Goal: Find specific page/section: Find specific page/section

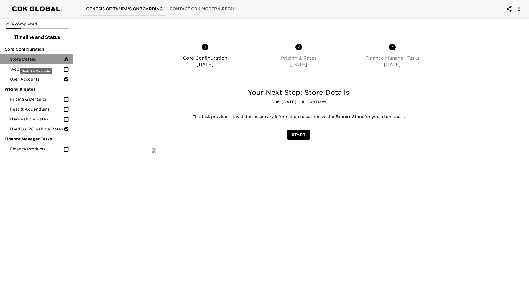
click at [49, 63] on div "Store Details" at bounding box center [36, 59] width 73 height 10
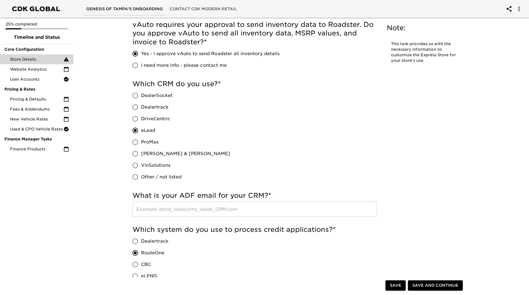
scroll to position [194, 0]
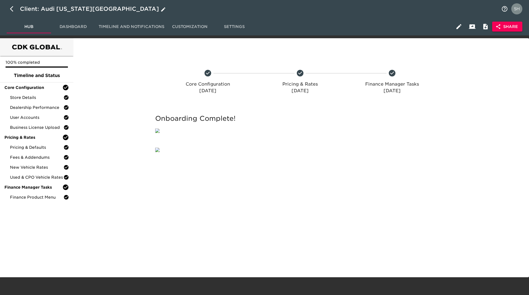
click at [14, 10] on icon "button" at bounding box center [13, 9] width 7 height 7
select select "10"
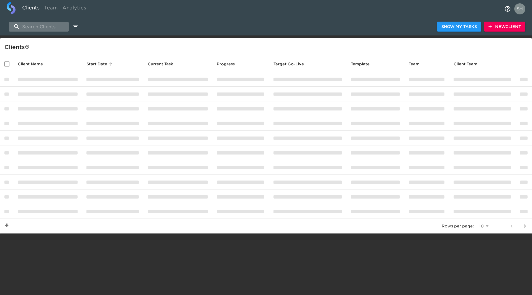
click at [52, 25] on input "search" at bounding box center [39, 27] width 60 height 10
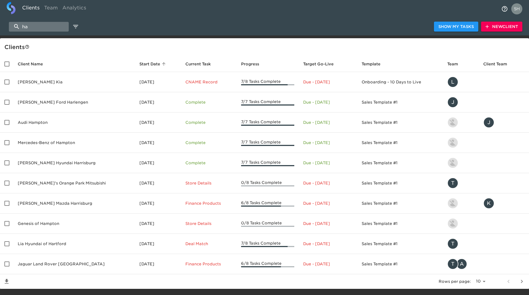
click at [39, 28] on input "ha" at bounding box center [39, 27] width 60 height 10
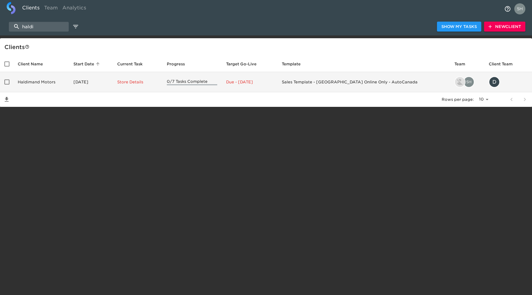
type input "haldi"
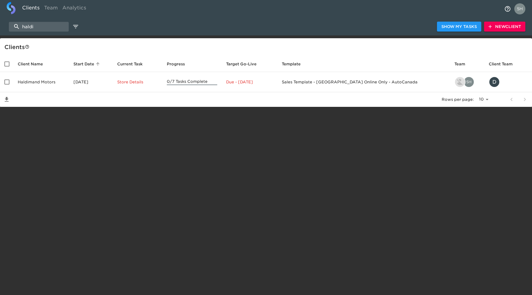
click at [38, 81] on td "Haldimand Motors" at bounding box center [41, 82] width 56 height 20
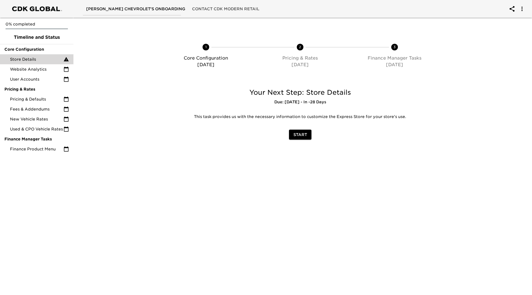
click at [66, 59] on icon at bounding box center [66, 60] width 6 height 6
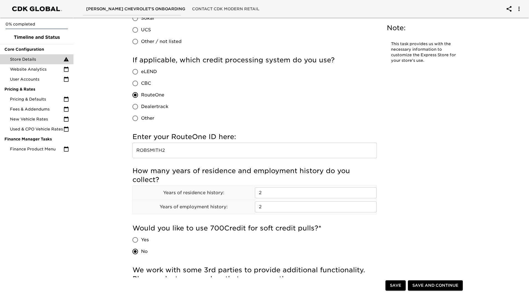
scroll to position [526, 0]
